Goal: Information Seeking & Learning: Check status

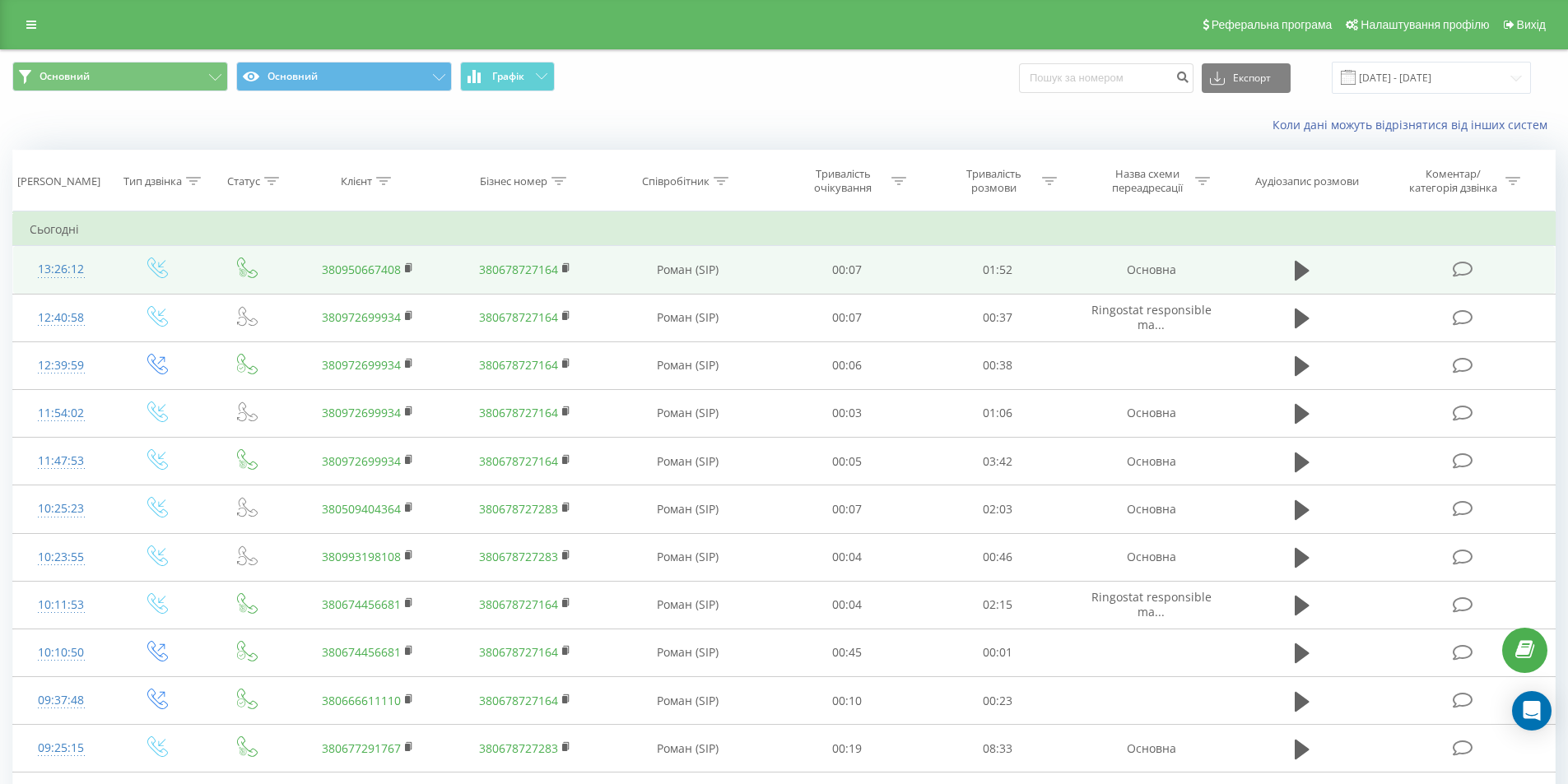
click at [1324, 263] on td at bounding box center [1302, 270] width 145 height 48
click at [1304, 270] on icon at bounding box center [1302, 270] width 15 height 20
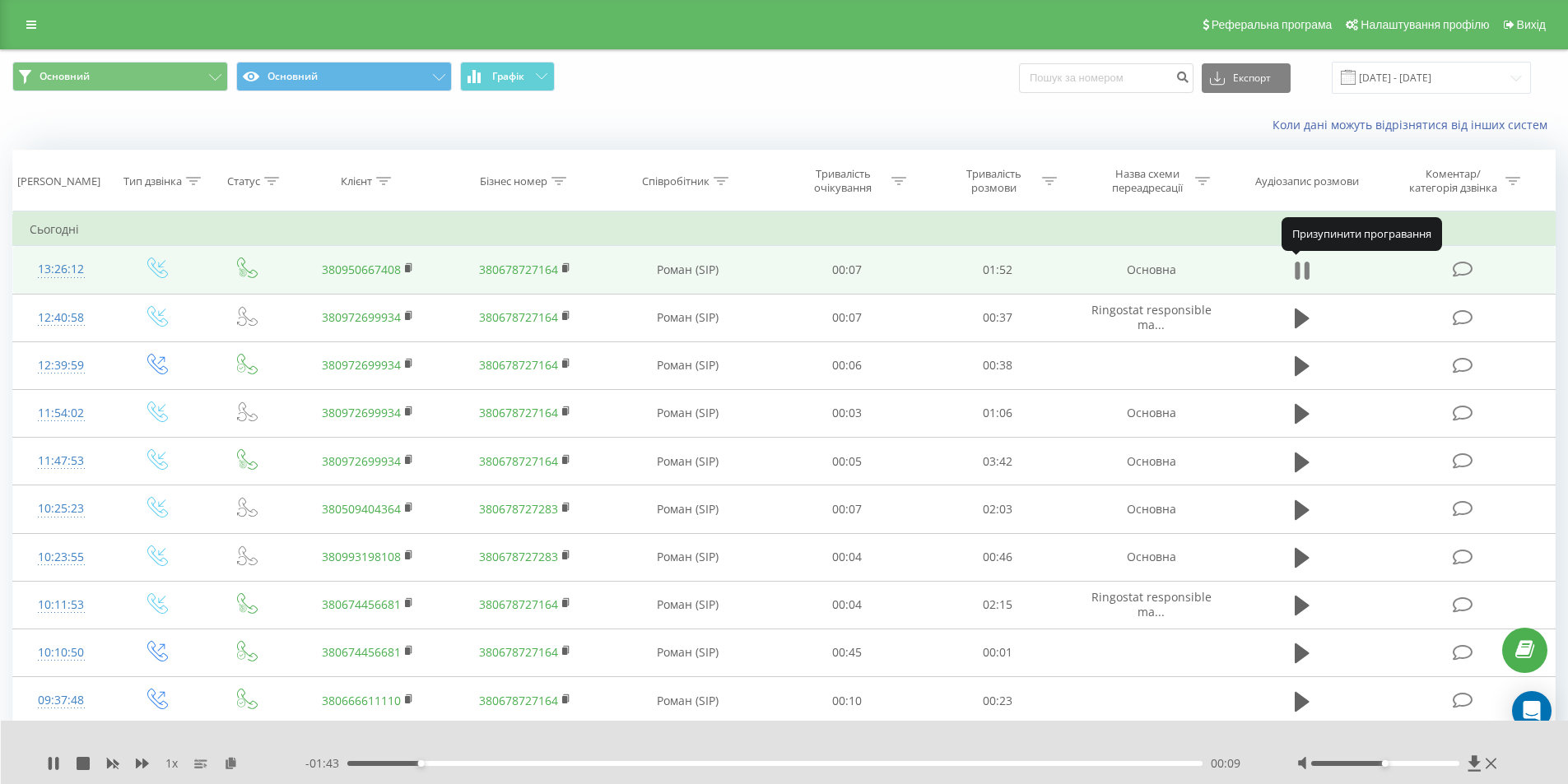
click at [1303, 272] on icon at bounding box center [1302, 270] width 15 height 23
